Goal: Task Accomplishment & Management: Complete application form

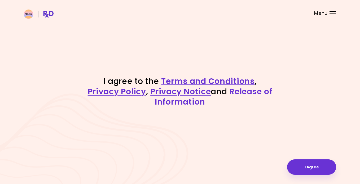
click at [253, 93] on link "Release of Information" at bounding box center [214, 97] width 118 height 22
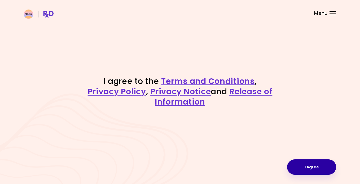
click at [314, 166] on button "I Agree" at bounding box center [311, 167] width 49 height 15
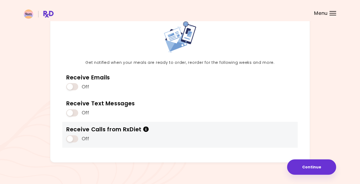
scroll to position [34, 0]
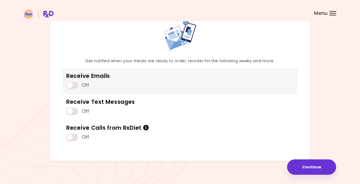
click at [71, 86] on span at bounding box center [72, 85] width 12 height 7
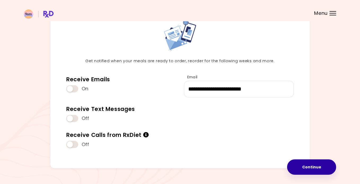
click at [307, 169] on button "Continue" at bounding box center [311, 167] width 49 height 15
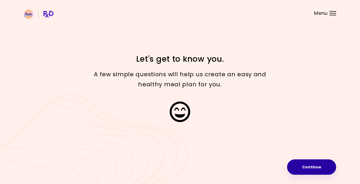
click at [305, 169] on button "Continue" at bounding box center [311, 167] width 49 height 15
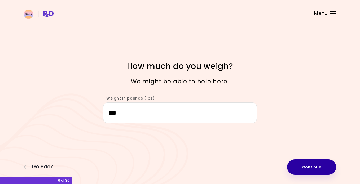
click at [305, 168] on button "Continue" at bounding box center [311, 167] width 49 height 15
select select "****"
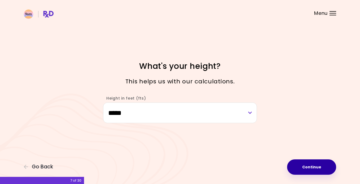
click at [305, 168] on button "Continue" at bounding box center [311, 167] width 49 height 15
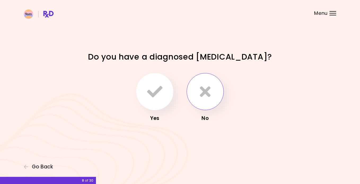
click at [212, 94] on button "button" at bounding box center [205, 91] width 37 height 37
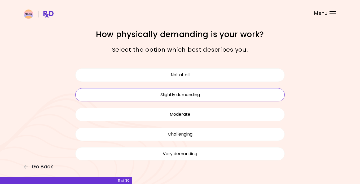
click at [214, 97] on button "Slightly demanding" at bounding box center [180, 94] width 210 height 13
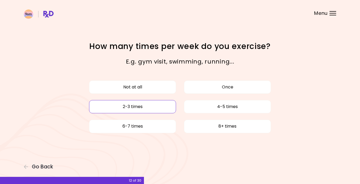
click at [154, 107] on button "2-3 times" at bounding box center [132, 106] width 87 height 13
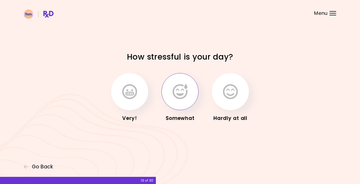
click at [179, 103] on button "button" at bounding box center [180, 91] width 37 height 37
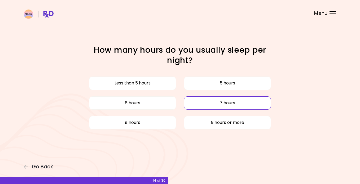
click at [210, 106] on button "7 hours" at bounding box center [227, 103] width 87 height 13
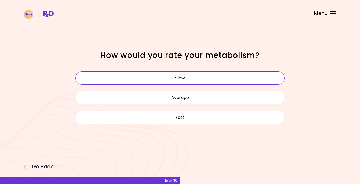
click at [219, 79] on button "Slow" at bounding box center [180, 78] width 210 height 13
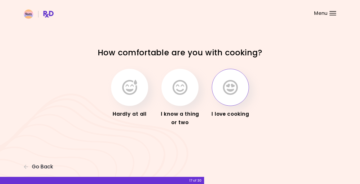
click at [235, 97] on button "button" at bounding box center [230, 87] width 37 height 37
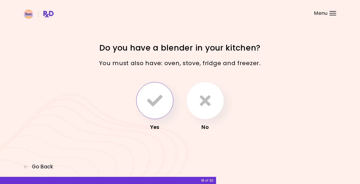
click at [151, 103] on icon "button" at bounding box center [154, 100] width 15 height 15
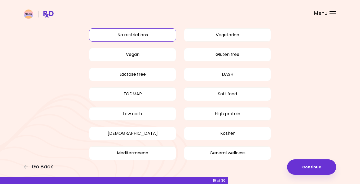
scroll to position [23, 0]
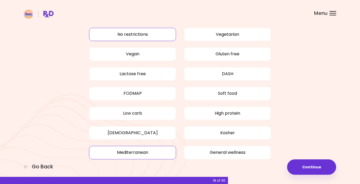
click at [131, 154] on button "Mediterranean" at bounding box center [132, 152] width 87 height 13
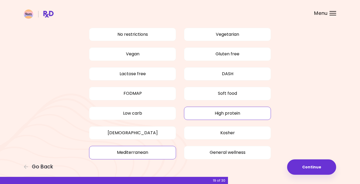
click at [206, 116] on button "High protein" at bounding box center [227, 113] width 87 height 13
click at [164, 115] on button "Low carb" at bounding box center [132, 113] width 87 height 13
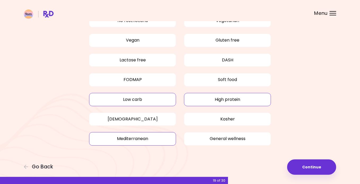
scroll to position [36, 0]
click at [225, 144] on button "General wellness" at bounding box center [227, 139] width 87 height 13
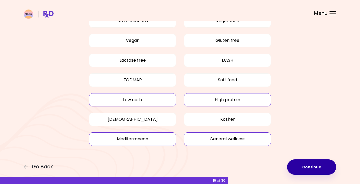
click at [315, 169] on button "Continue" at bounding box center [311, 167] width 49 height 15
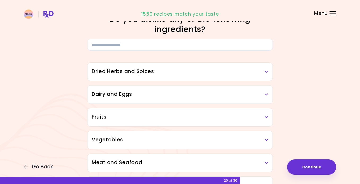
scroll to position [10, 0]
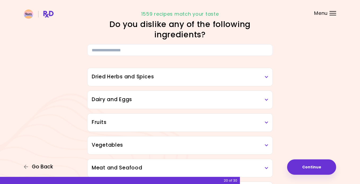
click at [38, 167] on span "Go Back" at bounding box center [42, 167] width 21 height 6
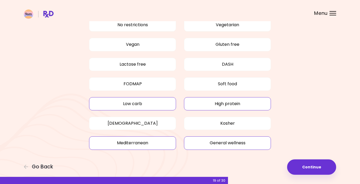
scroll to position [35, 0]
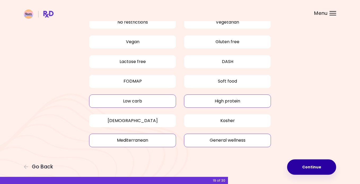
click at [308, 163] on button "Continue" at bounding box center [311, 167] width 49 height 15
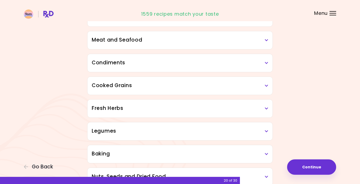
scroll to position [135, 0]
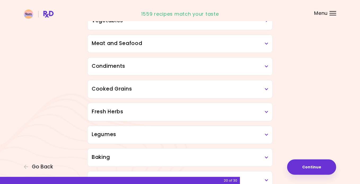
click at [254, 44] on h3 "Meat and Seafood" at bounding box center [180, 44] width 177 height 8
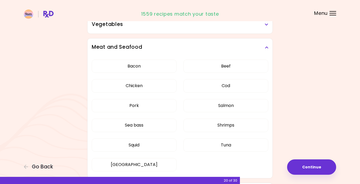
scroll to position [132, 0]
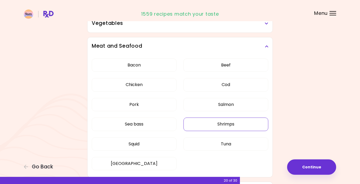
click at [239, 128] on button "Shrimps" at bounding box center [226, 124] width 85 height 13
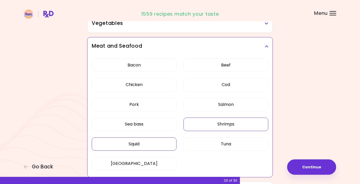
click at [151, 144] on button "Squid" at bounding box center [134, 144] width 85 height 13
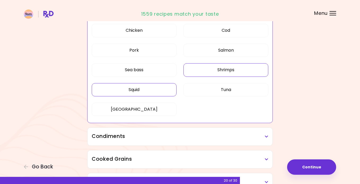
scroll to position [187, 0]
click at [196, 138] on h3 "Condiments" at bounding box center [180, 136] width 177 height 8
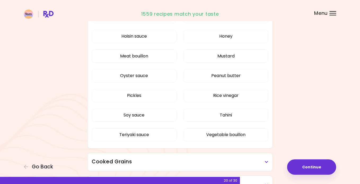
scroll to position [326, 0]
click at [179, 167] on div "Cooked Grains" at bounding box center [180, 162] width 185 height 18
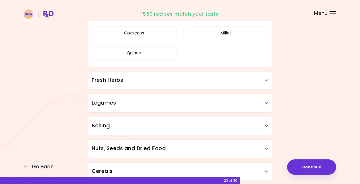
scroll to position [501, 0]
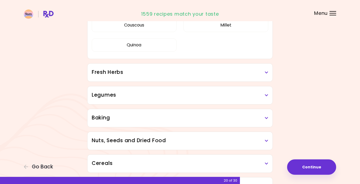
click at [150, 75] on h3 "Fresh Herbs" at bounding box center [180, 73] width 177 height 8
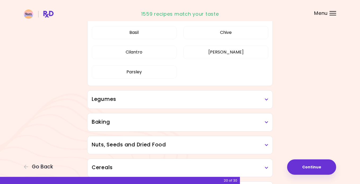
scroll to position [569, 0]
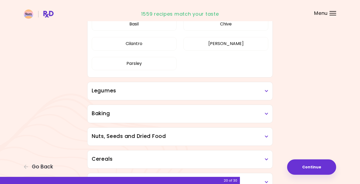
click at [222, 92] on h3 "Legumes" at bounding box center [180, 91] width 177 height 8
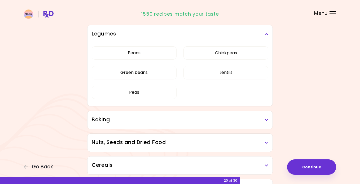
scroll to position [636, 0]
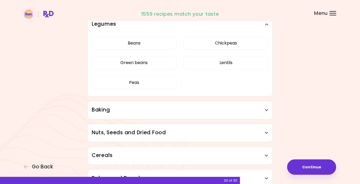
click at [124, 112] on h3 "Baking" at bounding box center [180, 110] width 177 height 8
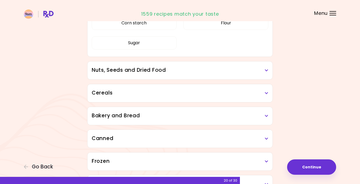
scroll to position [762, 0]
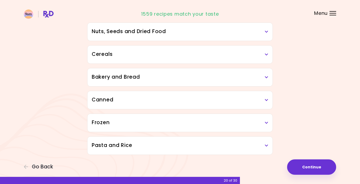
click at [128, 127] on div "Frozen" at bounding box center [180, 123] width 185 height 18
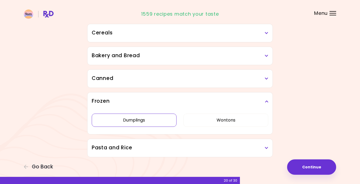
scroll to position [824, 0]
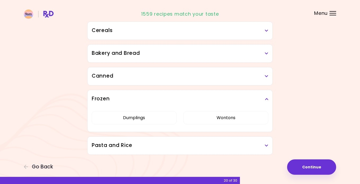
click at [118, 148] on h3 "Pasta and Rice" at bounding box center [180, 146] width 177 height 8
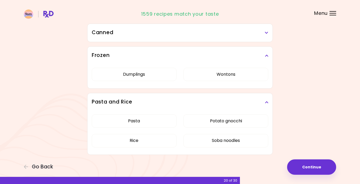
scroll to position [868, 0]
click at [302, 166] on button "Continue" at bounding box center [311, 167] width 49 height 15
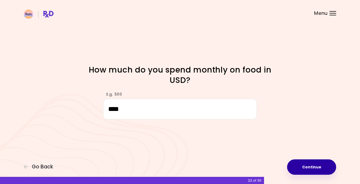
type input "****"
click at [322, 166] on button "Continue" at bounding box center [311, 167] width 49 height 15
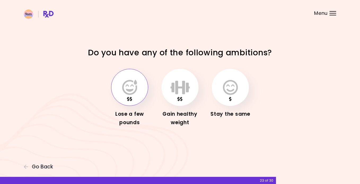
click at [132, 89] on icon "button" at bounding box center [129, 87] width 15 height 15
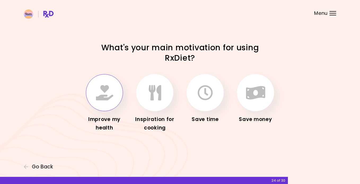
click at [103, 106] on button "button" at bounding box center [104, 92] width 37 height 37
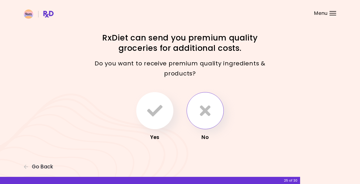
click at [215, 117] on button "button" at bounding box center [205, 110] width 37 height 37
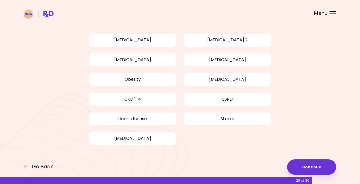
scroll to position [34, 0]
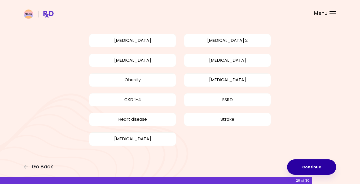
click at [326, 170] on button "Continue" at bounding box center [311, 167] width 49 height 15
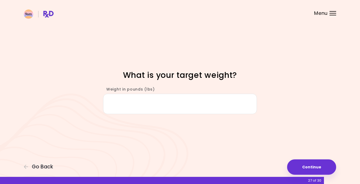
click at [151, 103] on input "Weight in pounds (lbs)" at bounding box center [180, 104] width 154 height 20
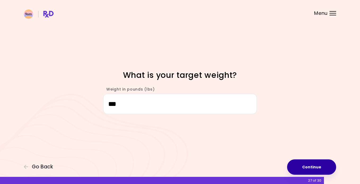
type input "***"
click at [309, 171] on button "Continue" at bounding box center [311, 167] width 49 height 15
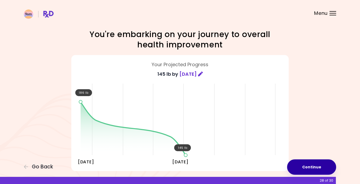
click at [305, 170] on button "Continue" at bounding box center [311, 167] width 49 height 15
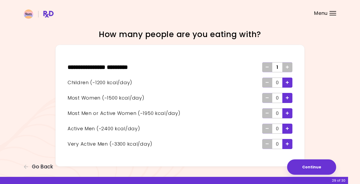
click at [288, 84] on icon "Add - Child" at bounding box center [287, 82] width 3 height 3
click at [287, 114] on icon "Add - Man or Active Woman" at bounding box center [287, 113] width 3 height 3
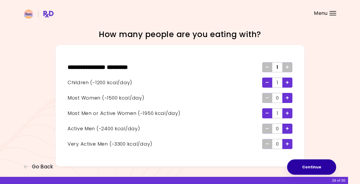
click at [301, 167] on button "Continue" at bounding box center [311, 167] width 49 height 15
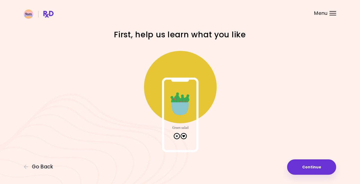
click at [184, 137] on img at bounding box center [180, 99] width 106 height 106
click at [315, 168] on button "Continue" at bounding box center [311, 167] width 49 height 15
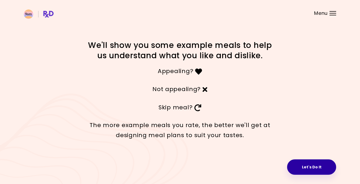
click at [304, 167] on button "Let's Do It" at bounding box center [311, 167] width 49 height 15
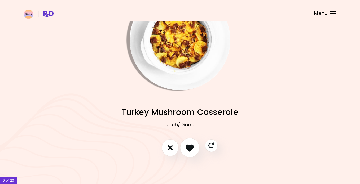
scroll to position [33, 0]
click at [189, 148] on icon "I like this recipe" at bounding box center [190, 148] width 8 height 8
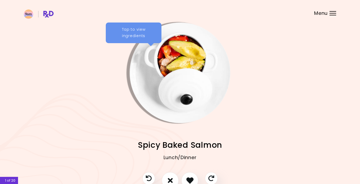
scroll to position [4, 0]
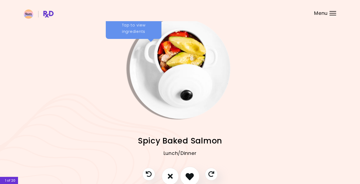
click at [188, 176] on icon "I like this recipe" at bounding box center [190, 176] width 8 height 8
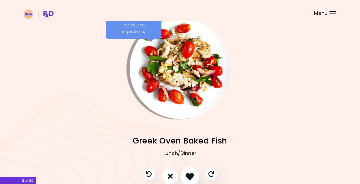
click at [189, 179] on icon "I like this recipe" at bounding box center [190, 176] width 8 height 8
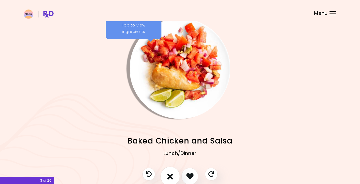
click at [170, 176] on icon "I don't like this recipe" at bounding box center [170, 176] width 6 height 8
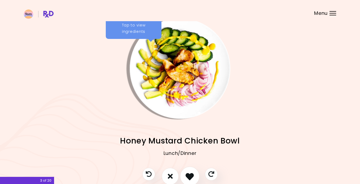
click at [193, 179] on icon "I like this recipe" at bounding box center [190, 176] width 8 height 8
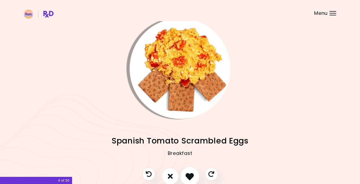
click at [191, 176] on icon "I like this recipe" at bounding box center [190, 176] width 8 height 8
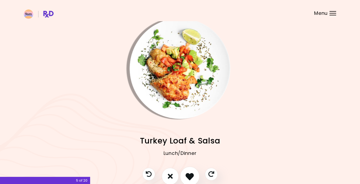
click at [191, 176] on icon "I like this recipe" at bounding box center [190, 176] width 8 height 8
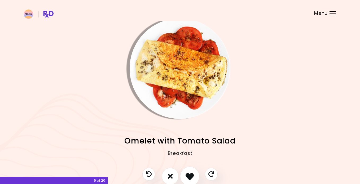
click at [191, 176] on icon "I like this recipe" at bounding box center [190, 176] width 8 height 8
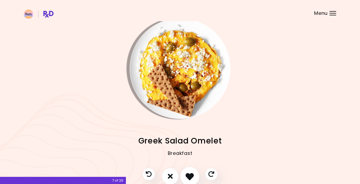
click at [190, 178] on icon "I like this recipe" at bounding box center [190, 176] width 8 height 8
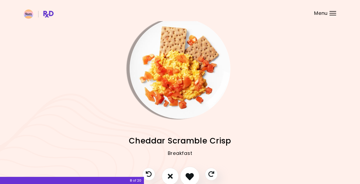
click at [190, 177] on icon "I like this recipe" at bounding box center [190, 176] width 8 height 8
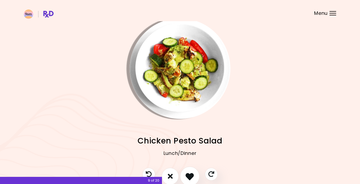
click at [190, 177] on icon "I like this recipe" at bounding box center [190, 176] width 8 height 8
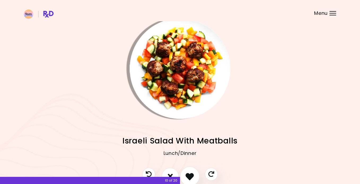
click at [190, 177] on icon "I like this recipe" at bounding box center [190, 176] width 8 height 8
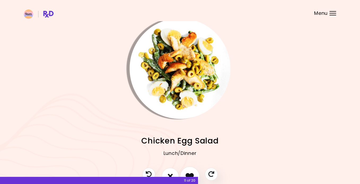
click at [190, 177] on icon "I like this recipe" at bounding box center [190, 176] width 8 height 8
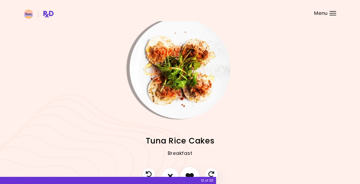
click at [190, 177] on icon "I like this recipe" at bounding box center [190, 176] width 8 height 8
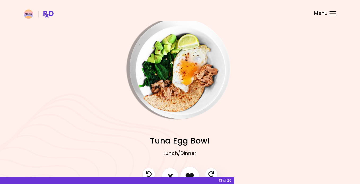
click at [190, 177] on icon "I like this recipe" at bounding box center [190, 176] width 8 height 8
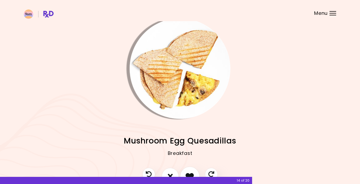
click at [190, 174] on icon "I like this recipe" at bounding box center [190, 176] width 8 height 8
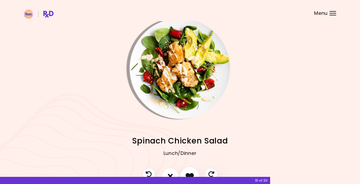
click at [190, 174] on icon "I like this recipe" at bounding box center [190, 176] width 8 height 8
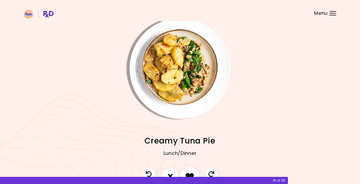
click at [190, 174] on icon "I like this recipe" at bounding box center [190, 176] width 8 height 8
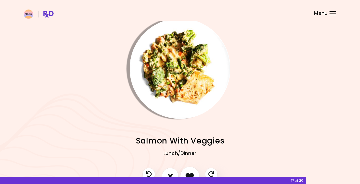
click at [190, 174] on icon "I like this recipe" at bounding box center [190, 176] width 8 height 8
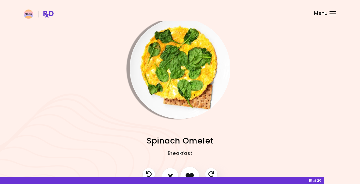
click at [190, 174] on icon "I like this recipe" at bounding box center [190, 176] width 8 height 8
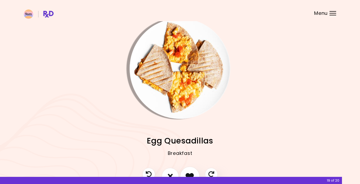
click at [190, 174] on icon "I like this recipe" at bounding box center [190, 176] width 8 height 8
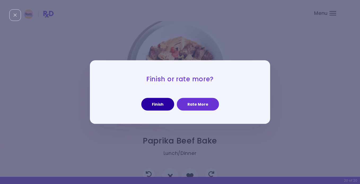
click at [157, 105] on button "Finish" at bounding box center [157, 104] width 33 height 13
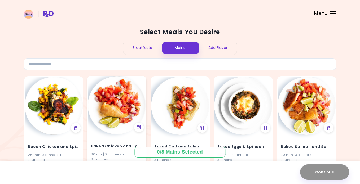
scroll to position [3, 0]
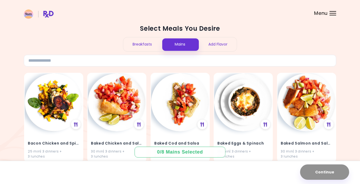
click at [144, 49] on div "Breakfasts" at bounding box center [142, 44] width 38 height 14
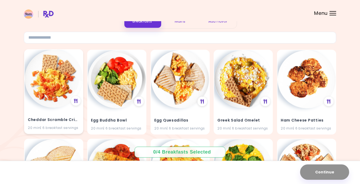
scroll to position [28, 0]
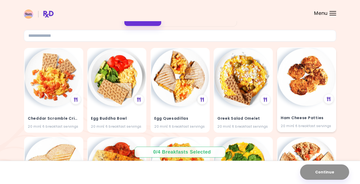
click at [300, 98] on img at bounding box center [307, 77] width 58 height 58
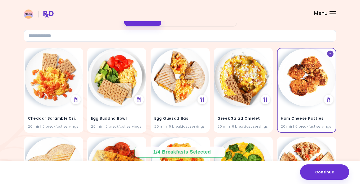
click at [349, 120] on div "Select Meals You Desire Breakfasts Mains Add Flavor Cheddar Scramble Crisp 20 m…" at bounding box center [180, 166] width 360 height 389
click at [250, 106] on div "Greek Salad Omelet 20 min | 6 breakfast servings" at bounding box center [243, 119] width 58 height 26
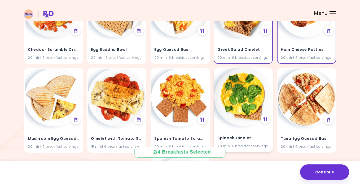
scroll to position [103, 0]
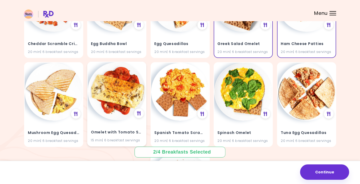
click at [109, 107] on img at bounding box center [117, 91] width 58 height 58
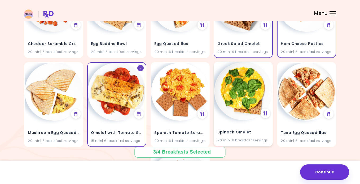
click at [245, 111] on img at bounding box center [243, 91] width 58 height 58
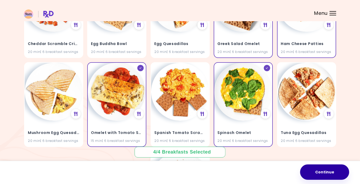
click at [324, 174] on button "Continue" at bounding box center [324, 172] width 49 height 15
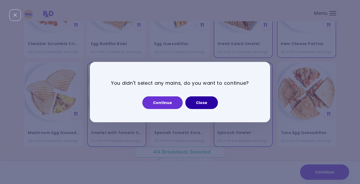
click at [200, 103] on button "Close" at bounding box center [201, 103] width 33 height 13
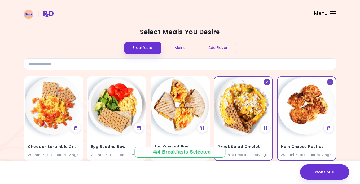
scroll to position [0, 0]
click at [182, 48] on div "Mains" at bounding box center [180, 48] width 38 height 14
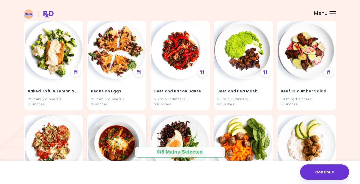
scroll to position [150, 0]
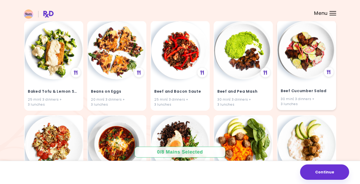
click at [307, 89] on h4 "Beef Cucumber Salad" at bounding box center [307, 91] width 52 height 8
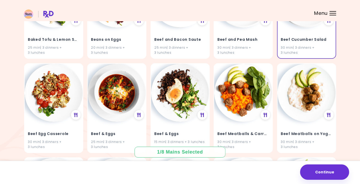
scroll to position [202, 0]
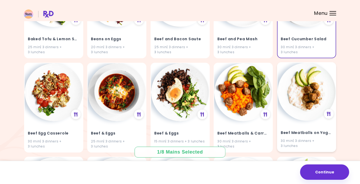
click at [293, 115] on img at bounding box center [307, 92] width 58 height 58
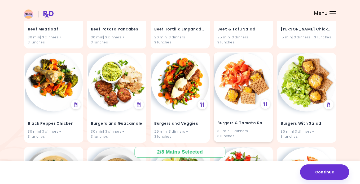
scroll to position [405, 0]
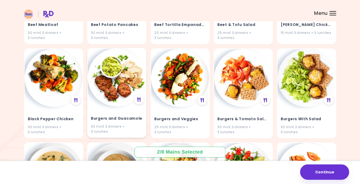
click at [102, 91] on img at bounding box center [117, 78] width 58 height 58
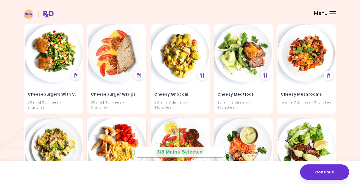
scroll to position [617, 0]
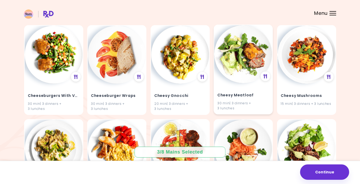
click at [249, 69] on img at bounding box center [243, 54] width 58 height 58
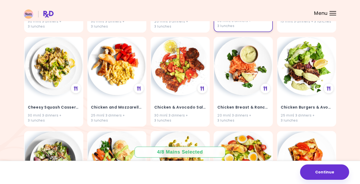
scroll to position [704, 0]
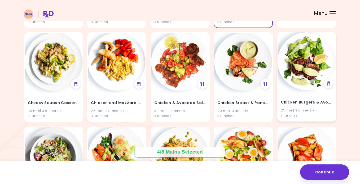
click at [295, 86] on div "Chicken Burgers & Avocado Ranch 25 min | 3 dinners + 3 lunches" at bounding box center [306, 77] width 59 height 90
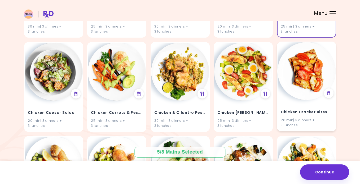
scroll to position [791, 0]
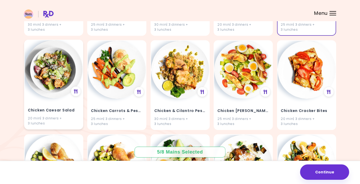
click at [41, 80] on img at bounding box center [54, 69] width 58 height 58
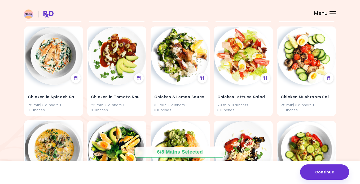
scroll to position [991, 0]
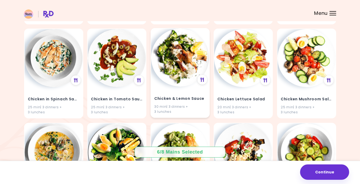
click at [166, 73] on img at bounding box center [180, 58] width 58 height 58
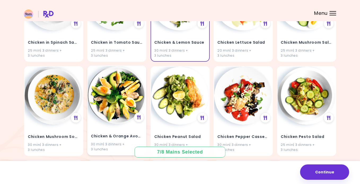
scroll to position [1048, 0]
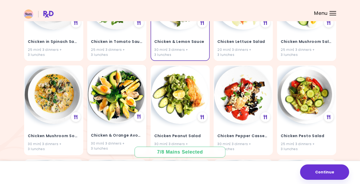
click at [116, 104] on img at bounding box center [117, 95] width 58 height 58
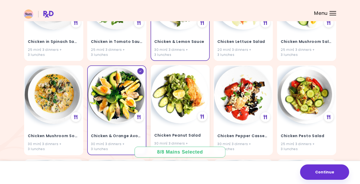
click at [179, 106] on img at bounding box center [180, 95] width 58 height 58
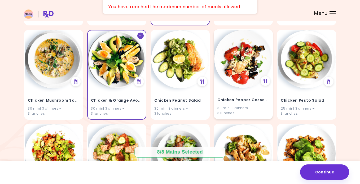
scroll to position [1081, 0]
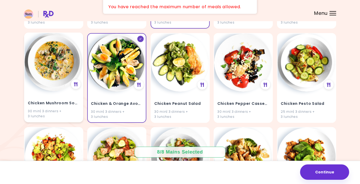
click at [61, 62] on img at bounding box center [54, 62] width 58 height 58
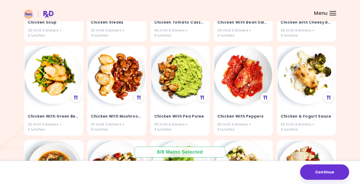
scroll to position [1351, 0]
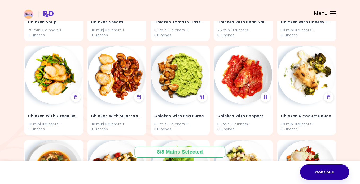
click at [331, 170] on button "Continue" at bounding box center [324, 172] width 49 height 15
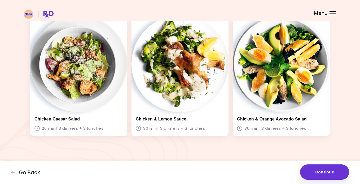
scroll to position [412, 0]
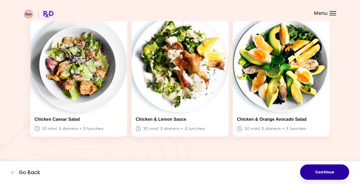
click at [319, 173] on button "Continue" at bounding box center [324, 172] width 49 height 15
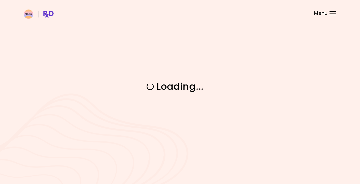
scroll to position [0, 0]
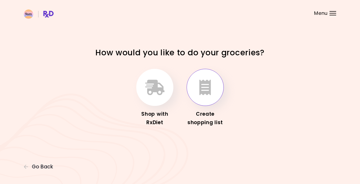
click at [212, 97] on button "button" at bounding box center [205, 87] width 37 height 37
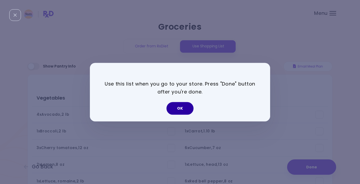
click at [177, 110] on button "OK" at bounding box center [180, 108] width 27 height 13
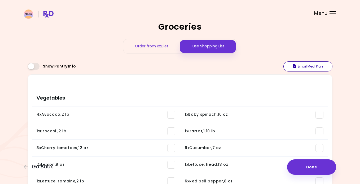
click at [315, 67] on button "Email Meal Plan" at bounding box center [308, 67] width 49 height 10
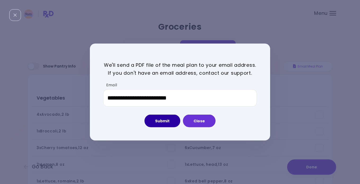
click at [166, 123] on button "Submit" at bounding box center [163, 121] width 36 height 13
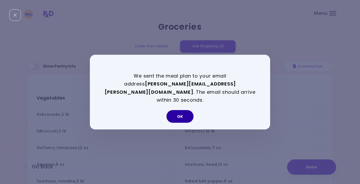
click at [177, 114] on button "OK" at bounding box center [180, 116] width 27 height 13
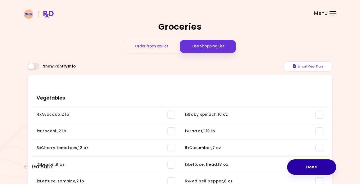
click at [305, 171] on button "Done" at bounding box center [311, 167] width 49 height 15
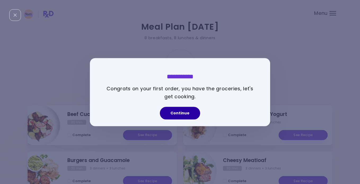
click at [184, 114] on button "Continue" at bounding box center [180, 113] width 40 height 13
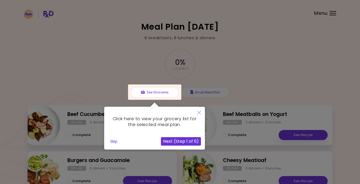
click at [184, 143] on button "Next (Step 1 of 6)" at bounding box center [181, 141] width 40 height 8
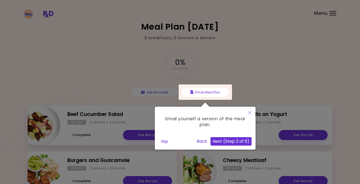
click at [233, 143] on button "Next (Step 2 of 6)" at bounding box center [231, 141] width 41 height 8
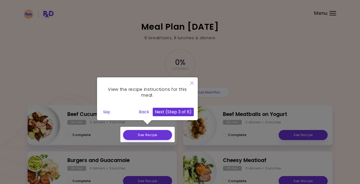
click at [136, 139] on div at bounding box center [147, 134] width 54 height 15
click at [192, 83] on icon "Close" at bounding box center [192, 83] width 4 height 4
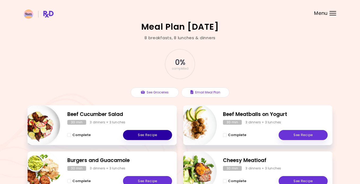
click at [145, 135] on link "See Recipe" at bounding box center [147, 135] width 49 height 10
